Goal: Task Accomplishment & Management: Complete application form

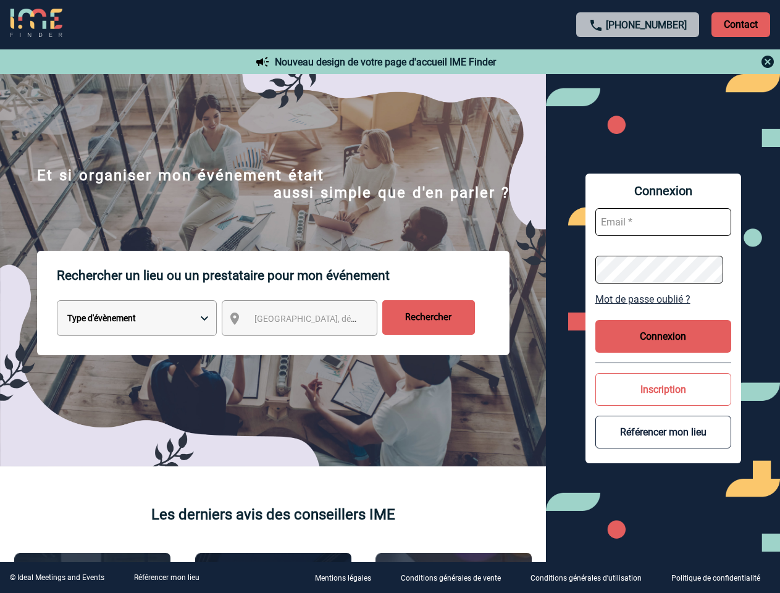
click at [390, 297] on p "Rechercher un lieu ou un prestataire pour mon événement" at bounding box center [283, 275] width 453 height 49
click at [741, 24] on p "Contact" at bounding box center [741, 24] width 59 height 25
click at [638, 62] on div at bounding box center [388, 295] width 777 height 591
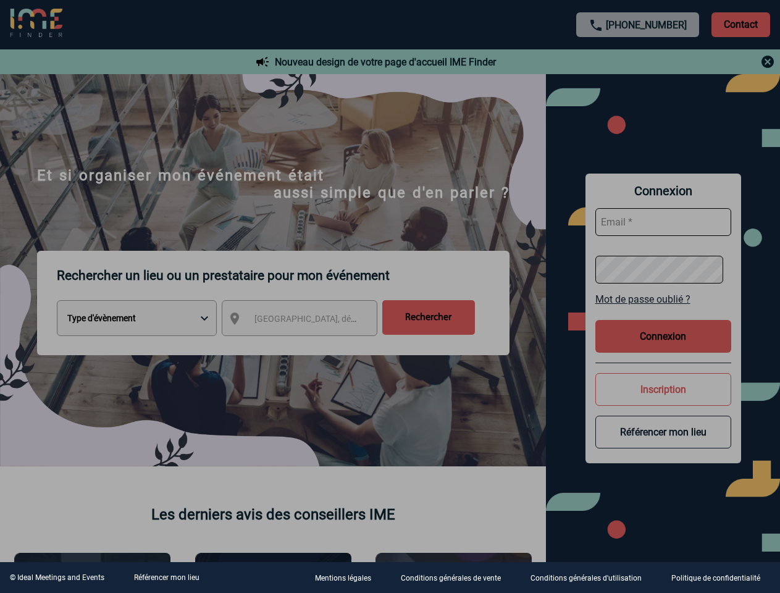
click at [311, 321] on div at bounding box center [390, 296] width 780 height 593
click at [664, 299] on div at bounding box center [390, 296] width 780 height 593
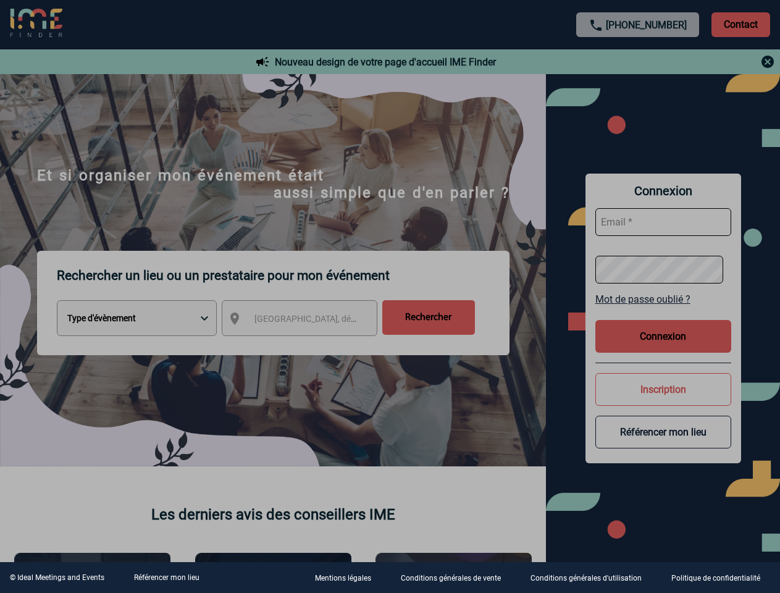
click at [664, 336] on div at bounding box center [390, 296] width 780 height 593
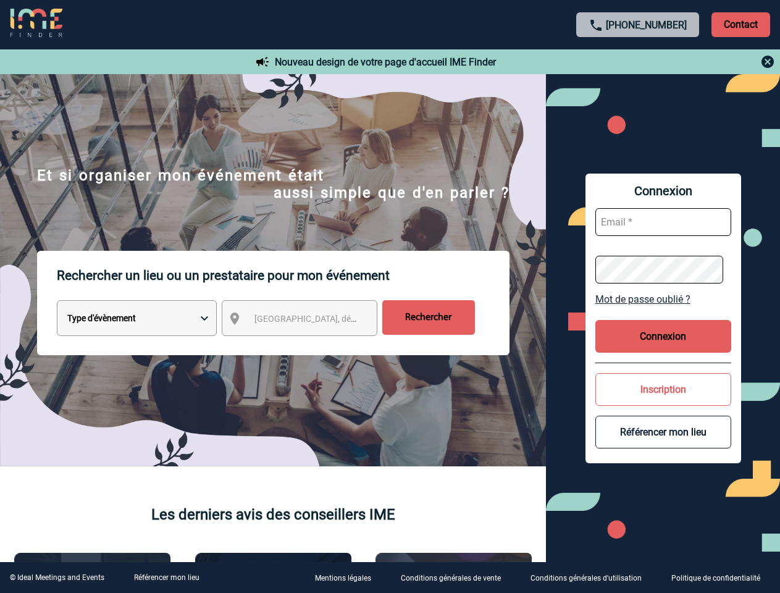
click at [664, 389] on button "Inscription" at bounding box center [664, 389] width 136 height 33
click at [664, 432] on button "Référencer mon lieu" at bounding box center [664, 432] width 136 height 33
click at [166, 578] on link "Référencer mon lieu" at bounding box center [166, 577] width 65 height 9
